Goal: Task Accomplishment & Management: Manage account settings

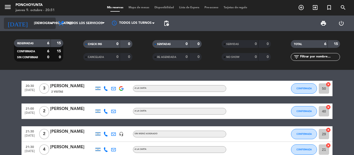
click at [47, 26] on input "[DEMOGRAPHIC_DATA][DATE]" at bounding box center [53, 23] width 44 height 9
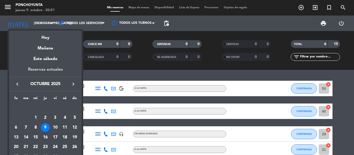
click at [37, 70] on div "Reservas actuales" at bounding box center [45, 71] width 73 height 11
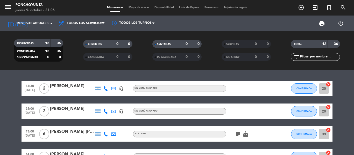
click at [342, 79] on div "13:30 [DATE] 2 [PERSON_NAME] headset_mic Sin menú asignado CONFIRMADA 20 cancel…" at bounding box center [177, 112] width 354 height 85
click at [48, 26] on input at bounding box center [53, 23] width 44 height 9
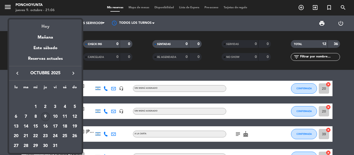
click at [44, 28] on div "Hoy" at bounding box center [45, 24] width 73 height 11
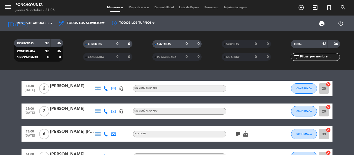
type input "[DEMOGRAPHIC_DATA][DATE]"
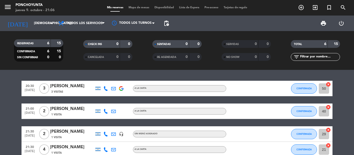
click at [83, 76] on div "20:30 [DATE] 3 [PERSON_NAME] 3 Visitas A LA CARTA CONFIRMADA 50 cancel 21:00 [D…" at bounding box center [177, 112] width 354 height 85
click at [345, 98] on bookings-row "20:30 [DATE] 3 [PERSON_NAME] 3 Visitas A LA CARTA CONFIRMADA 39 cancel 21:00 [D…" at bounding box center [177, 146] width 354 height 131
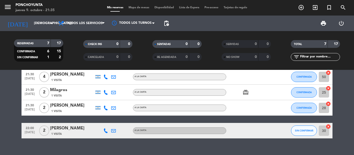
scroll to position [72, 0]
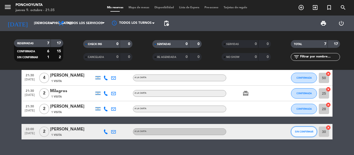
click at [306, 133] on span "SIN CONFIRMAR" at bounding box center [304, 131] width 18 height 3
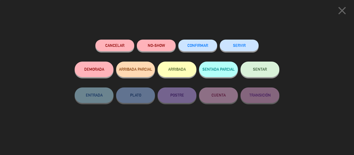
click at [189, 44] on span "CONFIRMAR" at bounding box center [197, 45] width 21 height 4
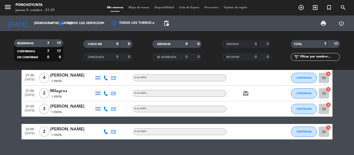
click at [354, 90] on bookings-row "20:30 [DATE] 3 [PERSON_NAME] 3 Visitas A LA CARTA CONFIRMADA 39 cancel 21:00 [D…" at bounding box center [177, 74] width 354 height 131
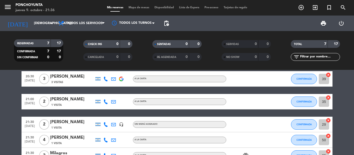
scroll to position [0, 0]
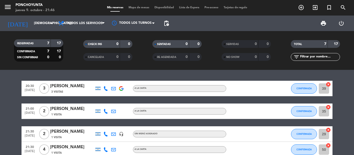
click at [98, 66] on div "RESERVADAS 7 17 CONFIRMADA 7 17 SIN CONFIRMAR 0 0 CHECK INS 0 0 CANCELADA 0 0 S…" at bounding box center [177, 50] width 354 height 39
click at [36, 26] on input "[DEMOGRAPHIC_DATA][DATE]" at bounding box center [53, 23] width 44 height 9
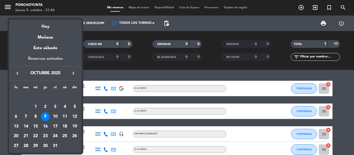
click at [44, 60] on div "Reservas actuales" at bounding box center [45, 60] width 73 height 11
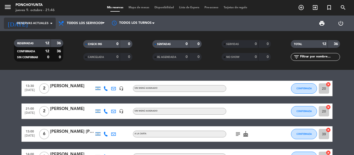
click at [44, 24] on span "Reservas actuales" at bounding box center [33, 23] width 32 height 5
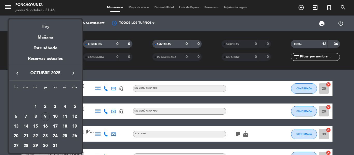
click at [45, 27] on div "Hoy" at bounding box center [45, 24] width 73 height 11
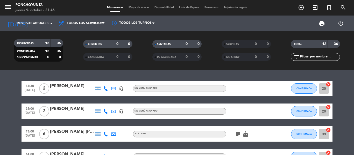
type input "[DEMOGRAPHIC_DATA][DATE]"
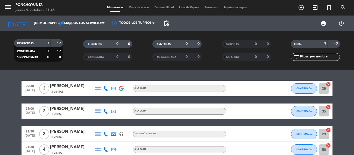
click at [74, 72] on div "20:30 [DATE] 3 [PERSON_NAME] 3 Visitas A LA CARTA CONFIRMADA 39 cancel 21:00 [D…" at bounding box center [177, 112] width 354 height 85
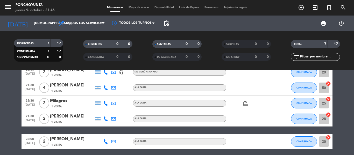
scroll to position [62, 0]
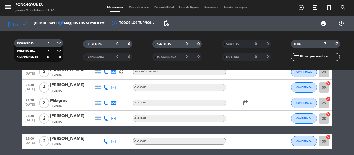
click at [0, 112] on bookings-row "20:30 [DATE] 3 [PERSON_NAME] 3 Visitas A LA CARTA CONFIRMADA 39 cancel 21:00 [D…" at bounding box center [177, 84] width 354 height 131
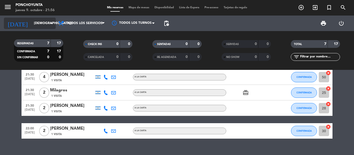
click at [31, 25] on input "[DEMOGRAPHIC_DATA][DATE]" at bounding box center [53, 23] width 44 height 9
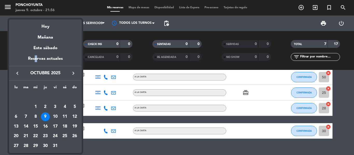
click at [34, 59] on div "Reservas actuales" at bounding box center [45, 60] width 73 height 11
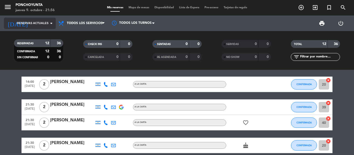
click at [46, 27] on input at bounding box center [53, 23] width 44 height 9
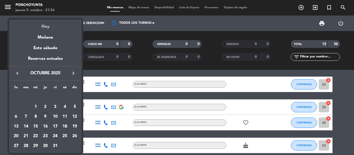
click at [46, 28] on div "Hoy" at bounding box center [45, 24] width 73 height 11
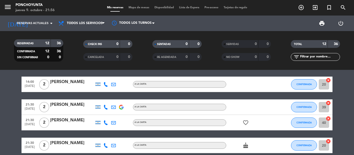
type input "[DEMOGRAPHIC_DATA][DATE]"
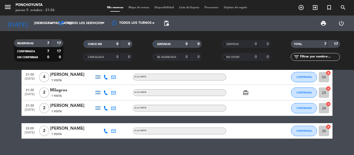
click at [345, 91] on bookings-row "20:30 [DATE] 3 [PERSON_NAME] 3 Visitas A LA CARTA CONFIRMADA 39 cancel 21:00 [D…" at bounding box center [177, 73] width 354 height 131
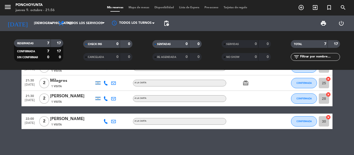
click at [0, 99] on bookings-row "20:30 [DATE] 3 [PERSON_NAME] 3 Visitas A LA CARTA CONFIRMADA 39 cancel 21:00 [D…" at bounding box center [177, 64] width 354 height 131
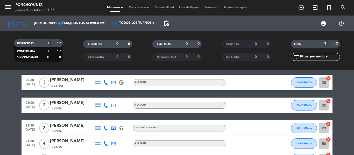
scroll to position [0, 0]
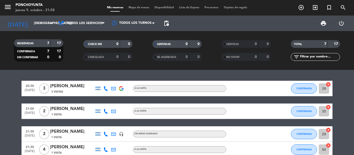
drag, startPoint x: 60, startPoint y: 76, endPoint x: 42, endPoint y: 78, distance: 18.5
click at [42, 78] on div "20:30 [DATE] 3 [PERSON_NAME] 3 Visitas A LA CARTA CONFIRMADA 39 cancel 21:00 [D…" at bounding box center [177, 112] width 354 height 85
click at [5, 106] on bookings-row "20:30 [DATE] 3 [PERSON_NAME] 3 Visitas A LA CARTA CONFIRMADA 39 cancel 21:00 [D…" at bounding box center [177, 146] width 354 height 131
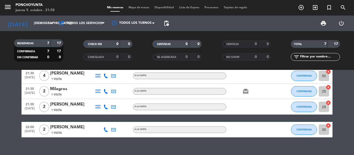
scroll to position [82, 0]
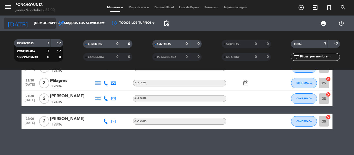
click at [31, 24] on input "[DEMOGRAPHIC_DATA][DATE]" at bounding box center [53, 23] width 44 height 9
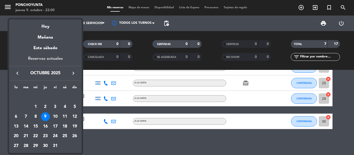
click at [30, 61] on div "Reservas actuales" at bounding box center [45, 60] width 73 height 11
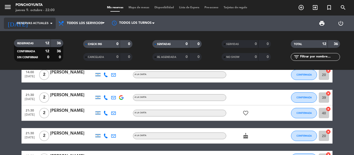
click at [47, 28] on div "[DATE] Reservas actuales arrow_drop_down" at bounding box center [30, 23] width 52 height 11
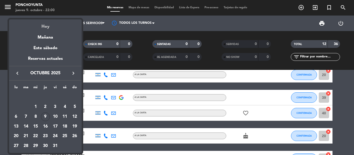
click at [47, 21] on div "Hoy" at bounding box center [45, 24] width 73 height 11
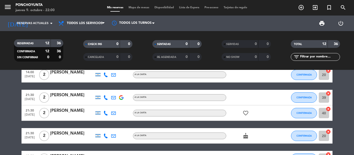
type input "[DEMOGRAPHIC_DATA][DATE]"
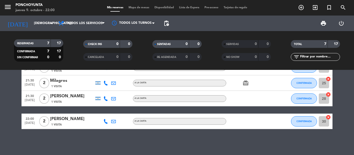
click at [1, 104] on bookings-row "20:30 [DATE] 3 [PERSON_NAME] 3 Visitas A LA CARTA CONFIRMADA 39 cancel 21:00 [D…" at bounding box center [177, 64] width 354 height 131
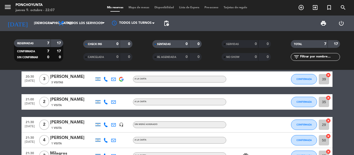
scroll to position [0, 0]
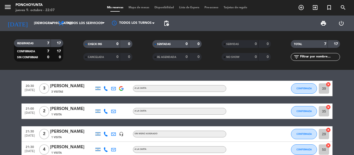
click at [69, 74] on div "20:30 [DATE] 3 [PERSON_NAME] 3 Visitas A LA CARTA CONFIRMADA 39 cancel 21:00 [D…" at bounding box center [177, 112] width 354 height 85
click at [36, 26] on input "[DEMOGRAPHIC_DATA][DATE]" at bounding box center [53, 23] width 44 height 9
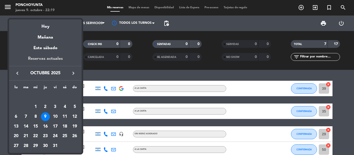
click at [37, 58] on div "Reservas actuales" at bounding box center [45, 60] width 73 height 11
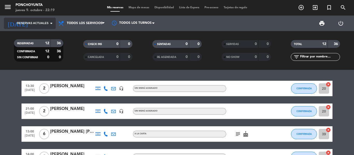
click at [34, 19] on input at bounding box center [53, 23] width 44 height 9
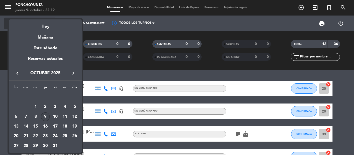
click at [40, 27] on div "Hoy" at bounding box center [45, 24] width 73 height 11
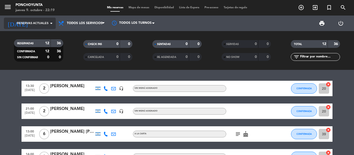
type input "[DEMOGRAPHIC_DATA][DATE]"
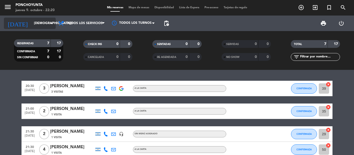
click at [31, 24] on input "[DEMOGRAPHIC_DATA][DATE]" at bounding box center [53, 23] width 44 height 9
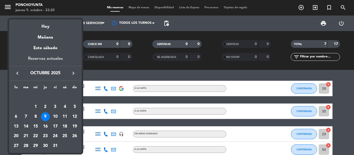
click at [31, 58] on div "Reservas actuales" at bounding box center [45, 60] width 73 height 11
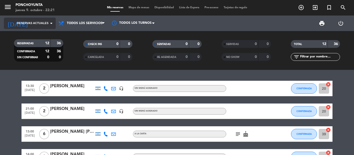
click at [31, 21] on input at bounding box center [53, 23] width 44 height 9
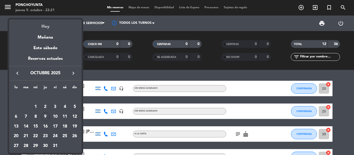
click at [38, 28] on div "Hoy" at bounding box center [45, 24] width 73 height 11
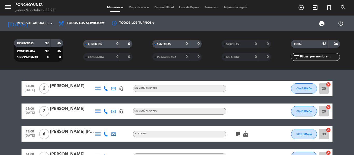
type input "[DEMOGRAPHIC_DATA][DATE]"
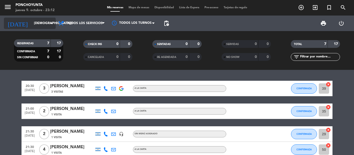
click at [40, 25] on input "[DEMOGRAPHIC_DATA][DATE]" at bounding box center [53, 23] width 44 height 9
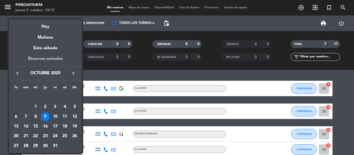
click at [42, 58] on div "Reservas actuales" at bounding box center [45, 60] width 73 height 11
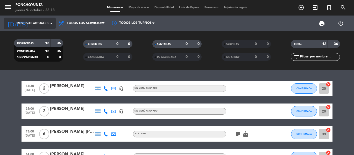
click at [40, 23] on span "Reservas actuales" at bounding box center [33, 23] width 32 height 5
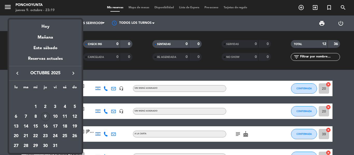
click at [111, 62] on div at bounding box center [177, 77] width 354 height 155
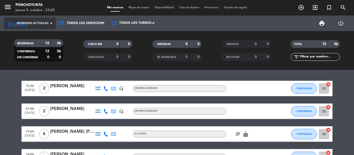
click at [50, 23] on icon "arrow_drop_down" at bounding box center [51, 23] width 6 height 6
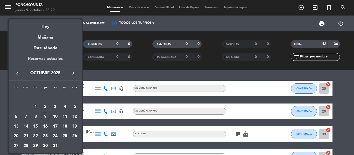
click at [40, 59] on div "Reservas actuales" at bounding box center [45, 60] width 73 height 11
